Goal: Information Seeking & Learning: Learn about a topic

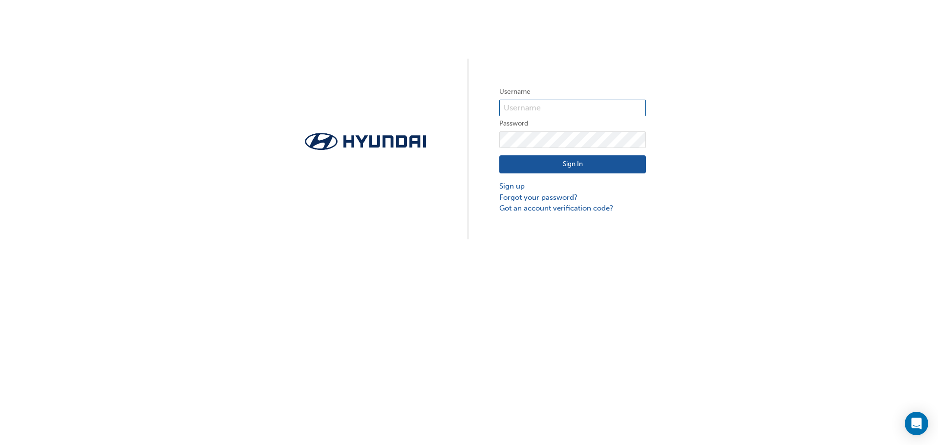
click at [581, 106] on input "text" at bounding box center [572, 108] width 147 height 17
type input "2172"
click at [554, 164] on button "Sign In" at bounding box center [572, 164] width 147 height 19
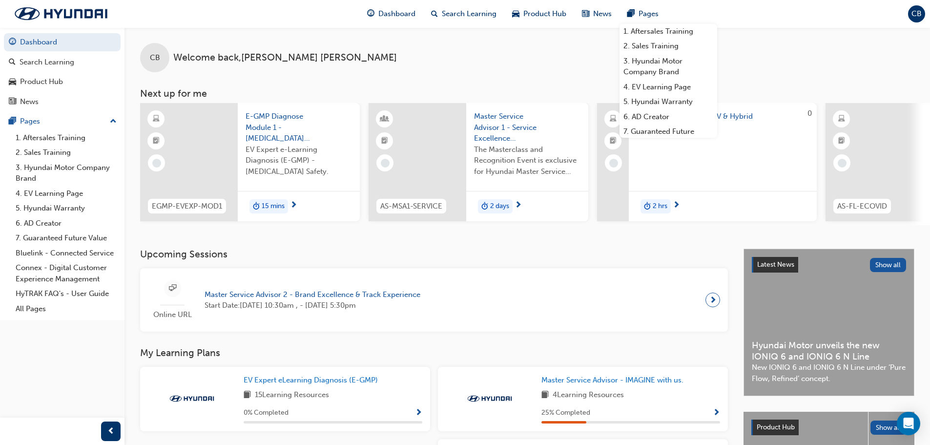
click at [497, 115] on span "Master Service Advisor 1 - Service Excellence Masterclass" at bounding box center [527, 127] width 106 height 33
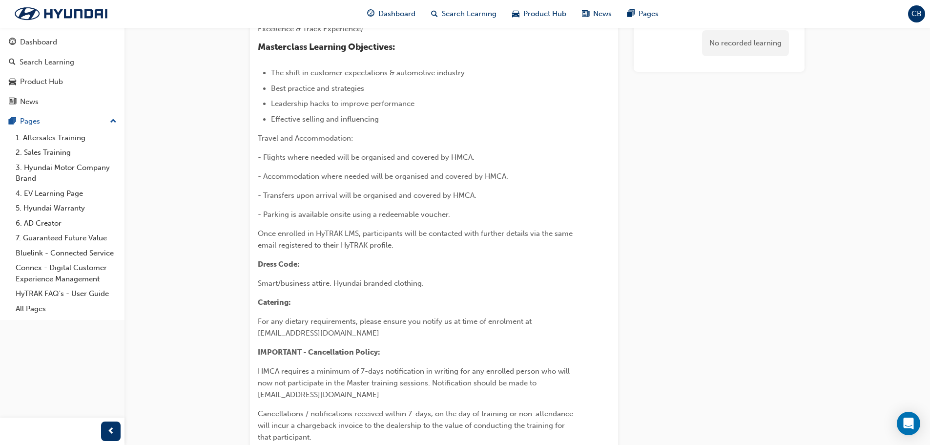
scroll to position [244, 0]
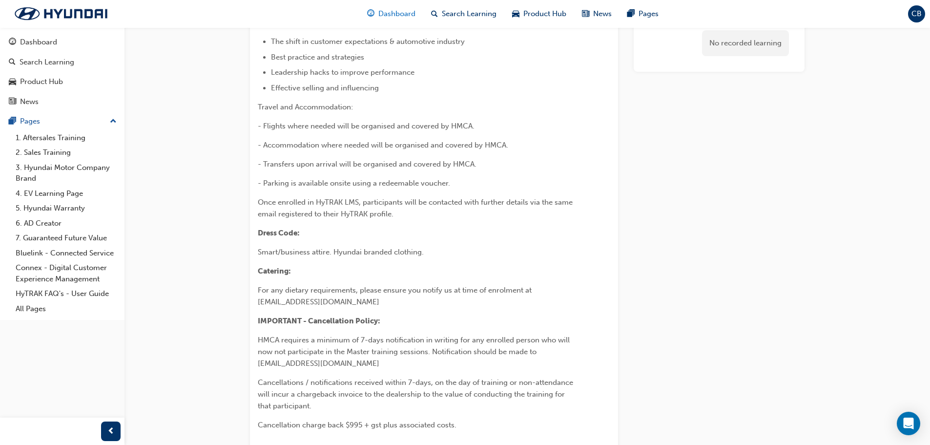
click at [398, 12] on span "Dashboard" at bounding box center [397, 13] width 37 height 11
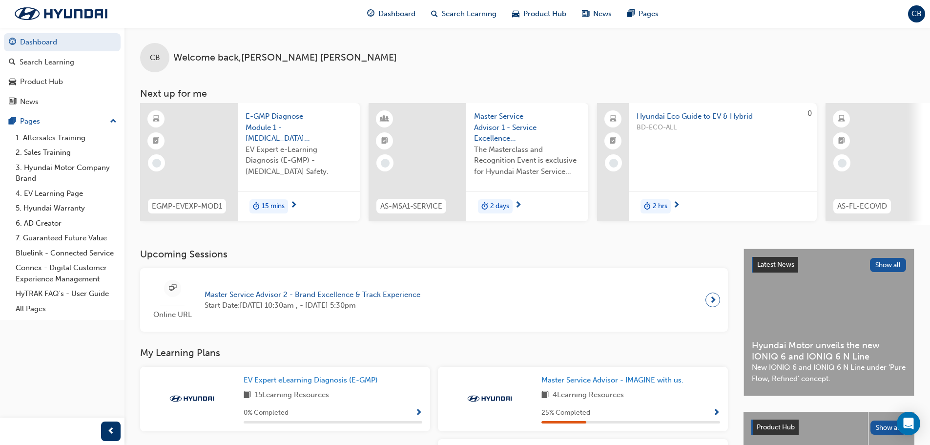
click at [297, 298] on span "Master Service Advisor 2 - Brand Excellence & Track Experience" at bounding box center [313, 294] width 216 height 11
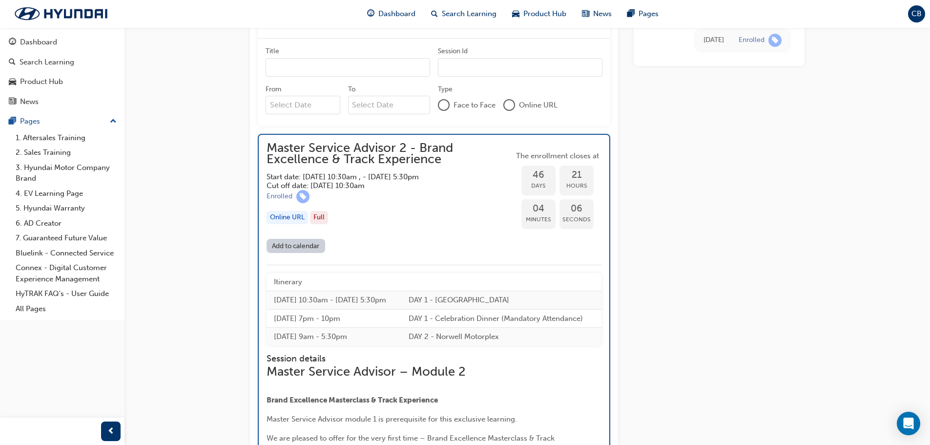
scroll to position [858, 0]
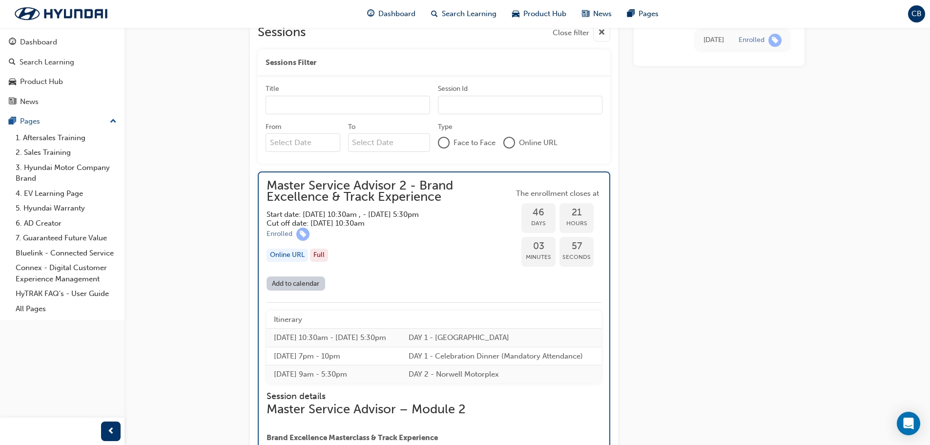
click at [307, 283] on link "Add to calendar" at bounding box center [296, 283] width 59 height 14
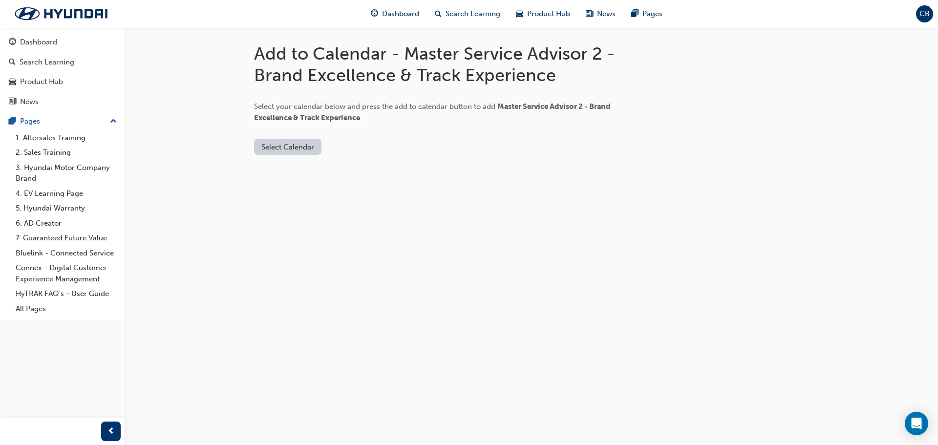
click at [305, 150] on button "Select Calendar" at bounding box center [287, 147] width 67 height 16
click at [297, 172] on div "[DOMAIN_NAME]" at bounding box center [288, 170] width 59 height 11
click at [373, 150] on button "Add to Calendar" at bounding box center [370, 147] width 69 height 16
click at [48, 40] on div "Dashboard" at bounding box center [38, 42] width 37 height 11
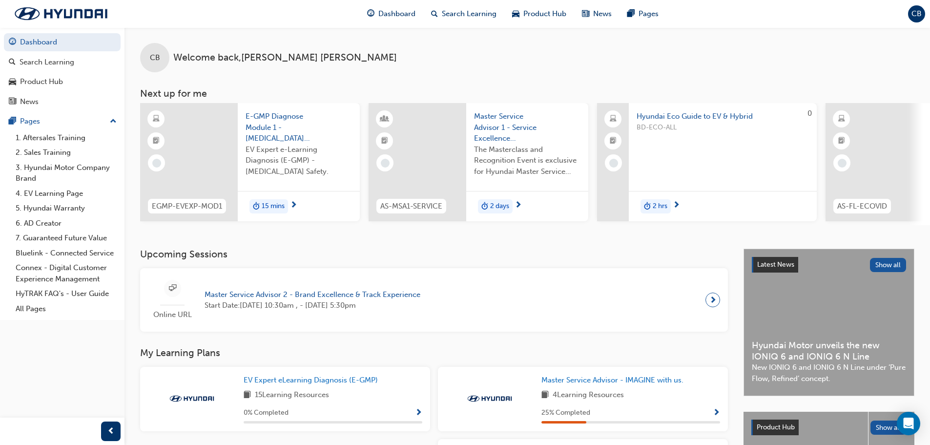
click at [268, 128] on span "E-GMP Diagnose Module 1 - [MEDICAL_DATA] Safety" at bounding box center [299, 127] width 106 height 33
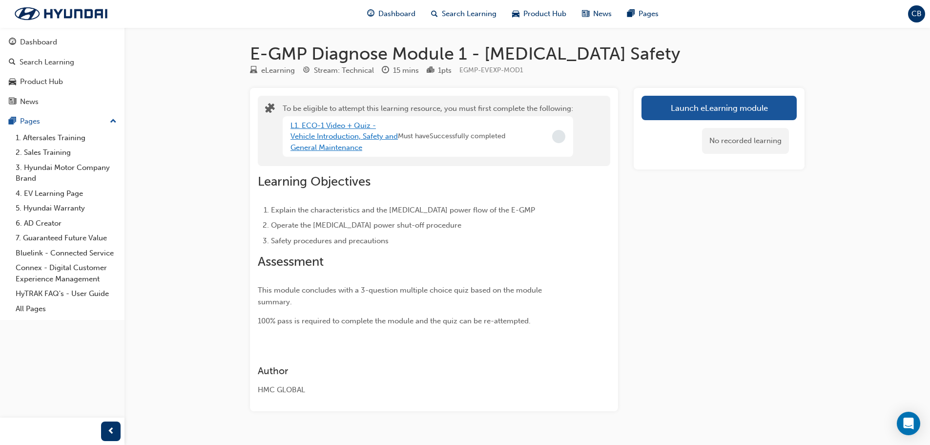
click at [312, 126] on link "L1. ECO-1 Video + Quiz - Vehicle Introduction, Safety and General Maintenance" at bounding box center [344, 136] width 107 height 31
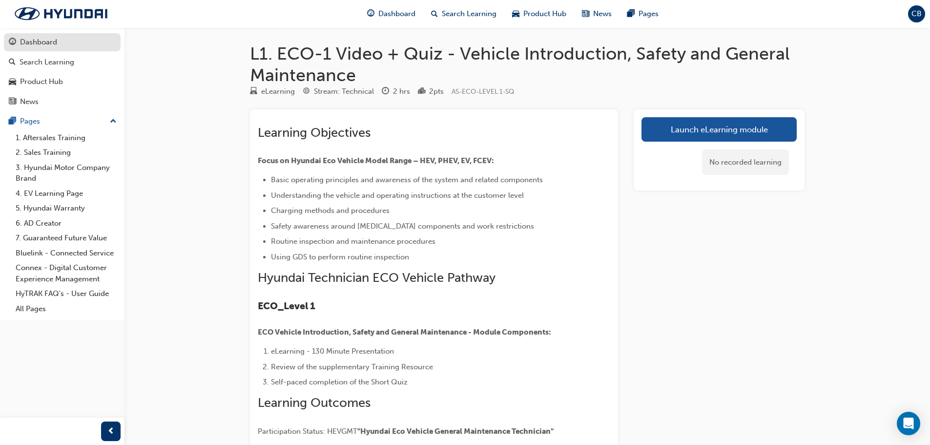
click at [46, 43] on div "Dashboard" at bounding box center [38, 42] width 37 height 11
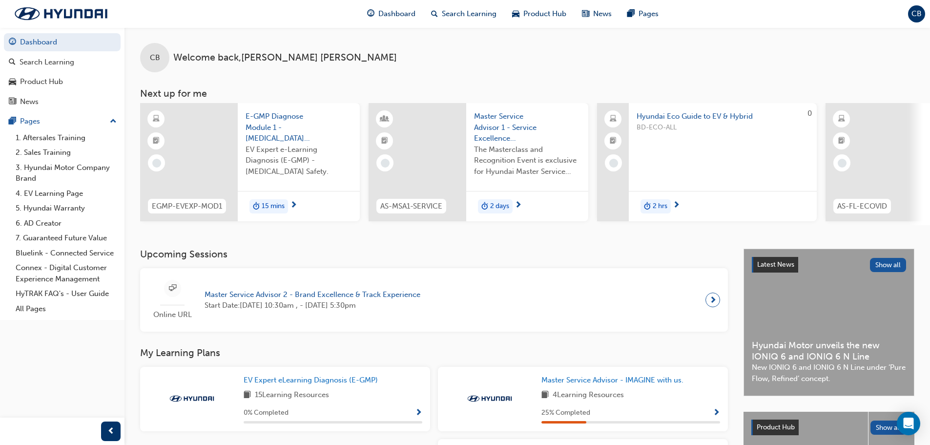
click at [269, 207] on span "15 mins" at bounding box center [273, 206] width 23 height 11
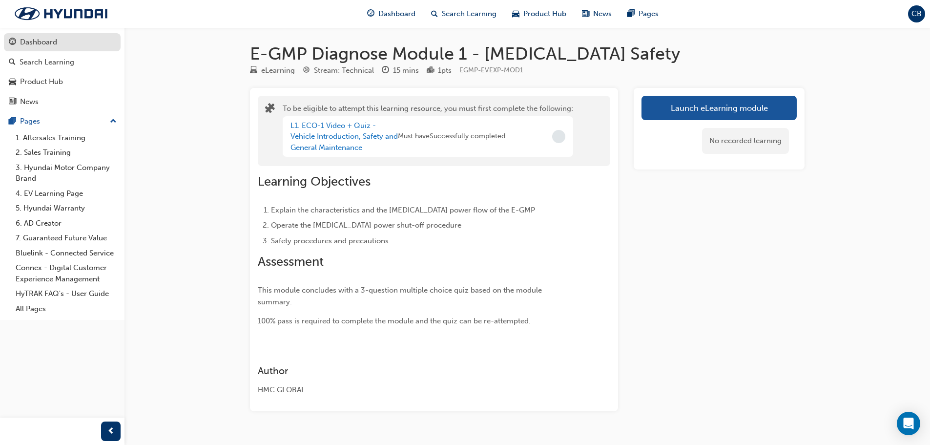
click at [35, 43] on div "Dashboard" at bounding box center [38, 42] width 37 height 11
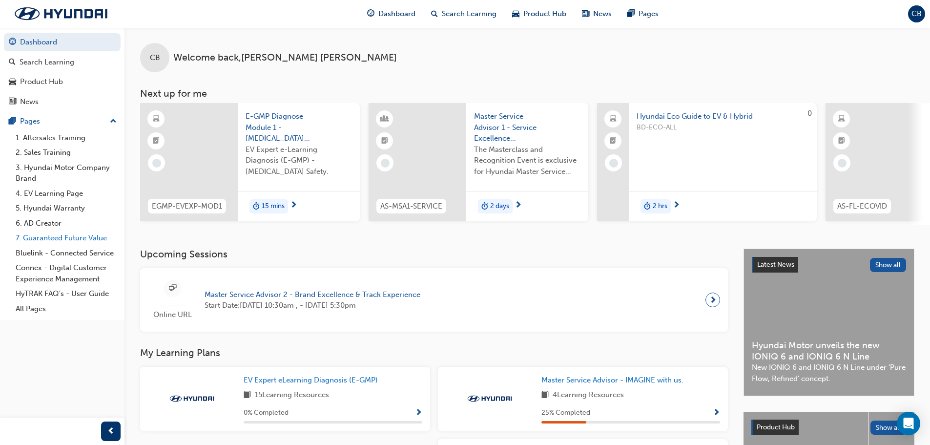
click at [98, 240] on link "7. Guaranteed Future Value" at bounding box center [66, 238] width 109 height 15
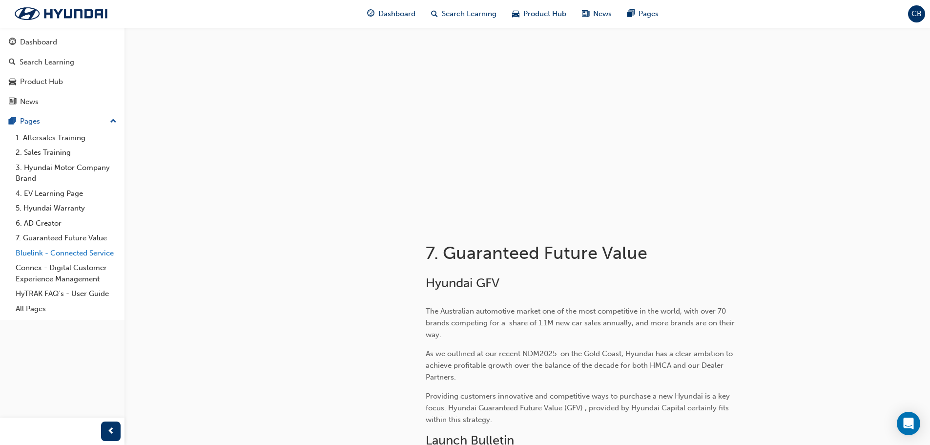
click at [70, 254] on link "Bluelink - Connected Service" at bounding box center [66, 253] width 109 height 15
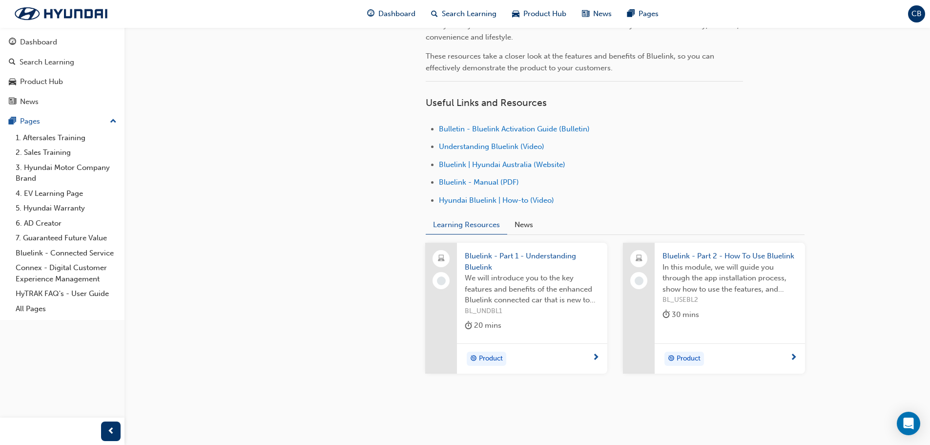
scroll to position [311, 0]
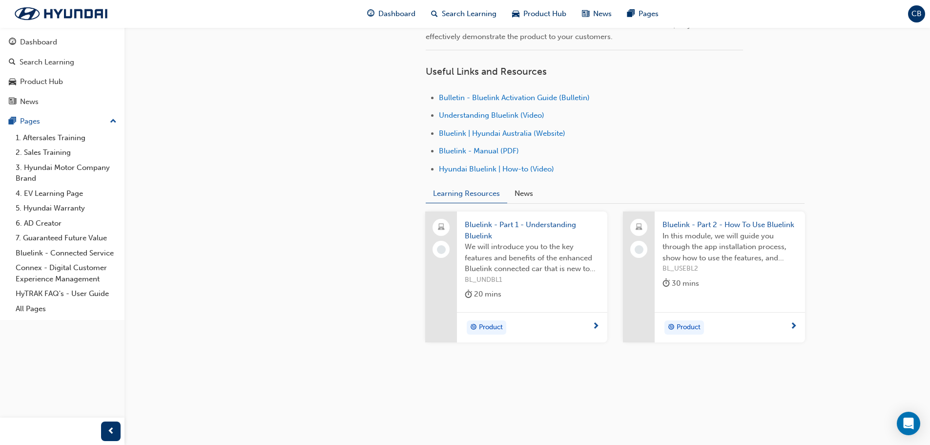
click at [473, 230] on span "Bluelink - Part 1 - Understanding Bluelink" at bounding box center [532, 230] width 135 height 22
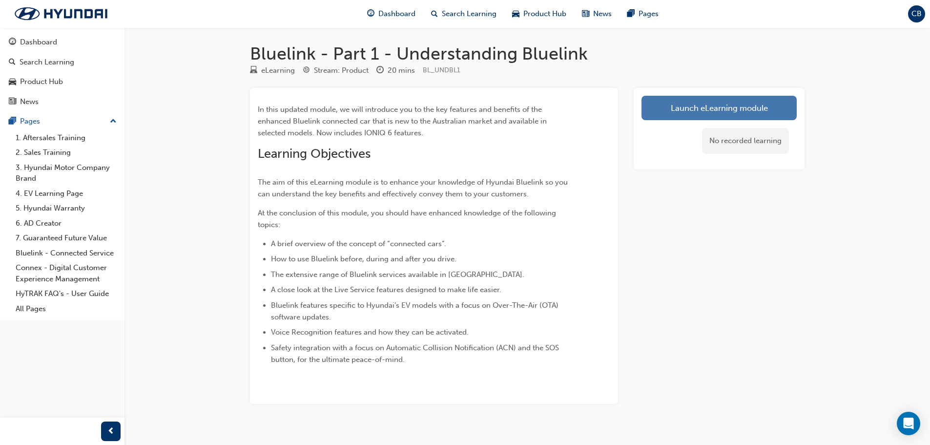
click at [688, 107] on link "Launch eLearning module" at bounding box center [719, 108] width 155 height 24
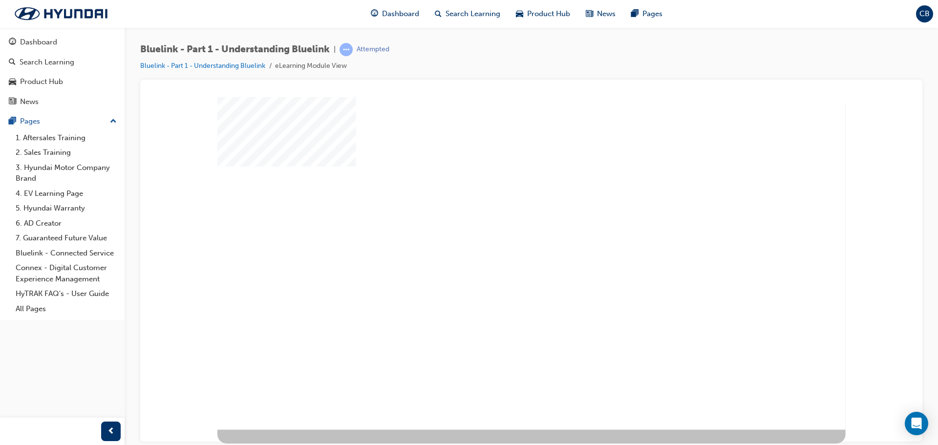
click at [505, 236] on div "play" at bounding box center [505, 236] width 0 height 0
